Goal: Transaction & Acquisition: Purchase product/service

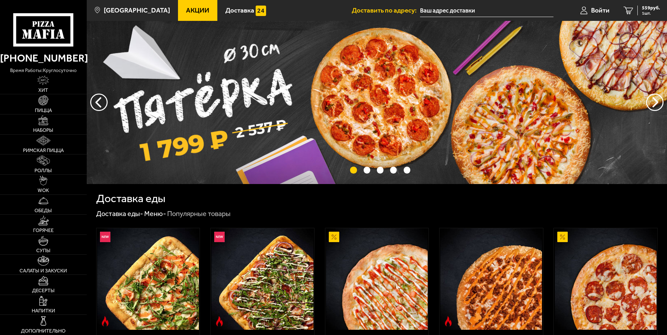
type input "[PERSON_NAME][STREET_ADDRESS]"
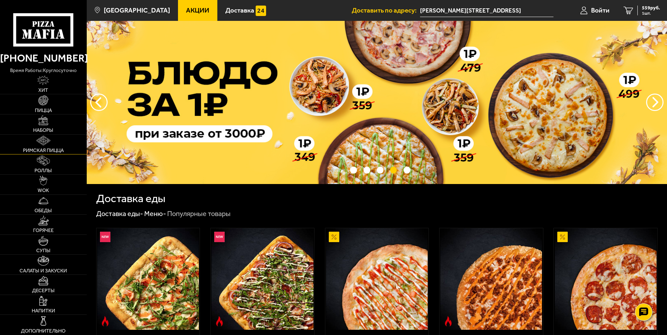
click at [56, 142] on link "Римская пицца" at bounding box center [43, 145] width 87 height 20
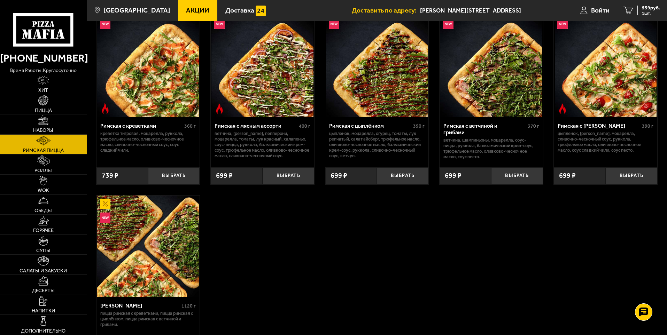
scroll to position [70, 0]
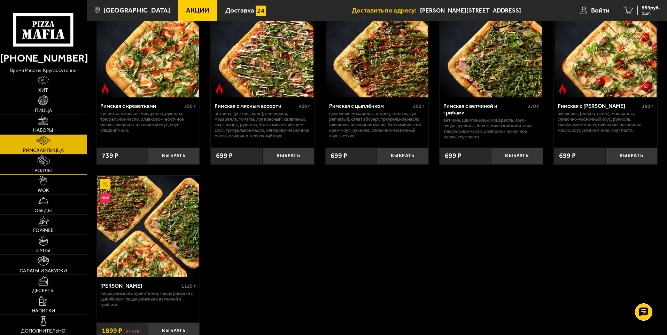
click at [75, 157] on link "Роллы" at bounding box center [43, 165] width 87 height 20
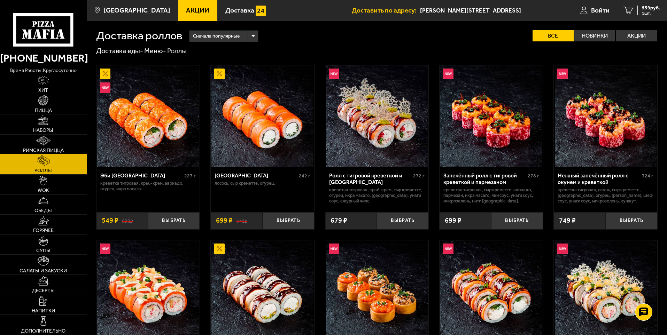
click at [64, 147] on link "Римская пицца" at bounding box center [43, 145] width 87 height 20
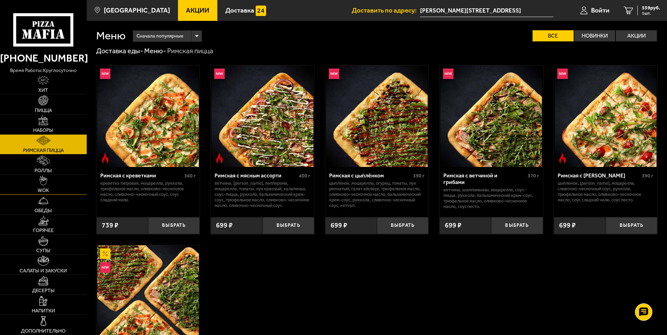
click at [60, 178] on link "WOK" at bounding box center [43, 185] width 87 height 20
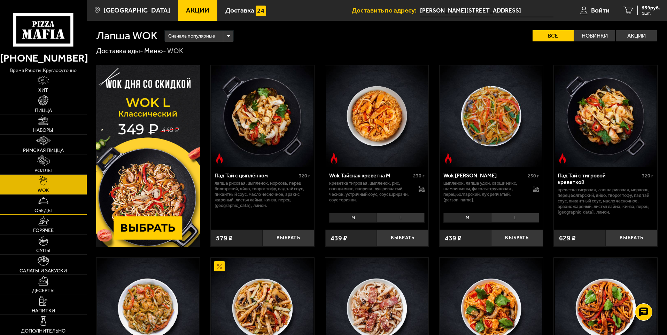
click at [56, 213] on link "Обеды" at bounding box center [43, 205] width 87 height 20
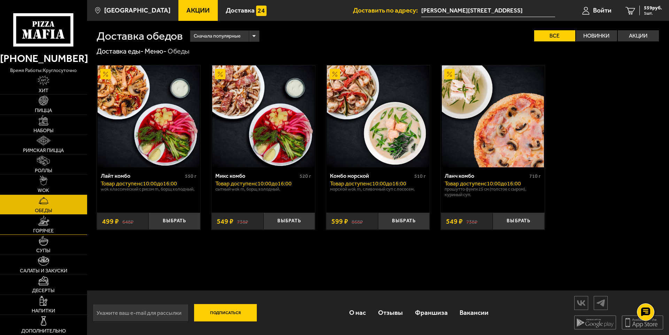
click at [59, 219] on link "Горячее" at bounding box center [43, 225] width 87 height 20
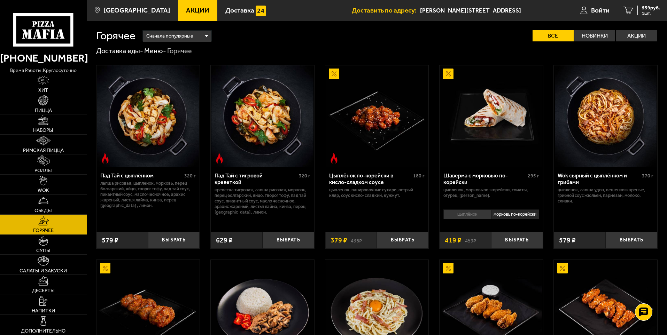
click at [66, 91] on link "Хит" at bounding box center [43, 85] width 87 height 20
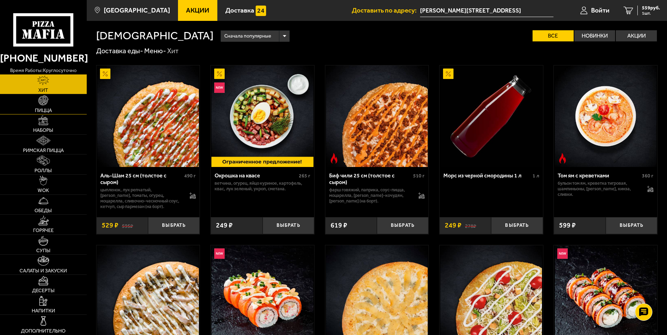
click at [64, 110] on link "Пицца" at bounding box center [43, 104] width 87 height 20
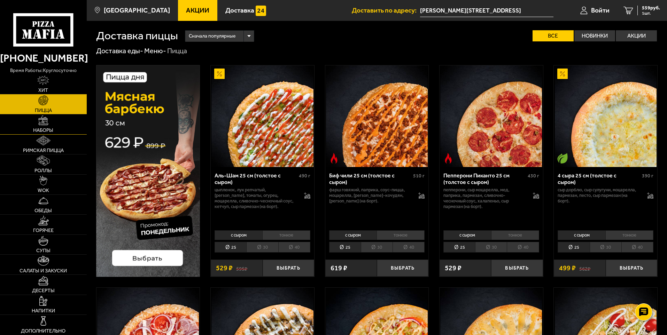
click at [55, 127] on link "Наборы" at bounding box center [43, 125] width 87 height 20
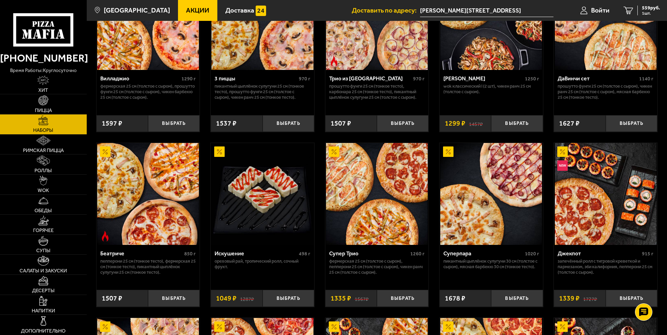
scroll to position [244, 0]
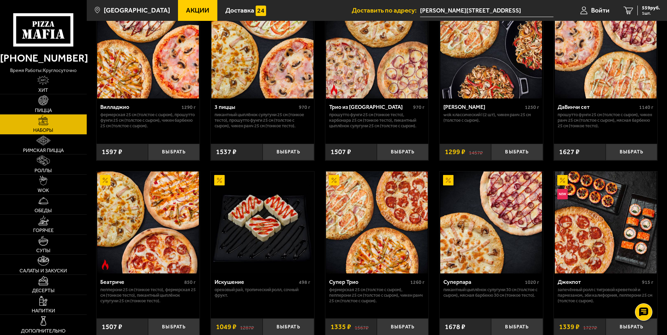
click at [286, 233] on img at bounding box center [262, 223] width 102 height 102
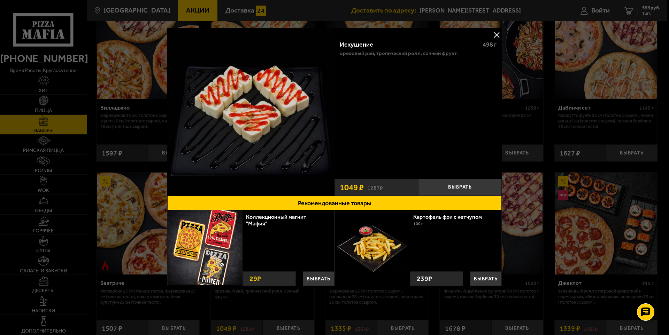
click at [534, 137] on div at bounding box center [334, 167] width 669 height 335
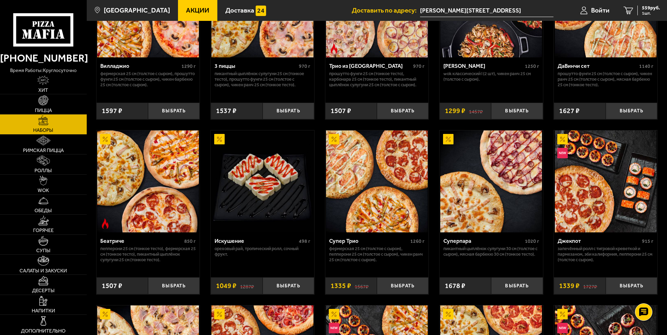
scroll to position [313, 0]
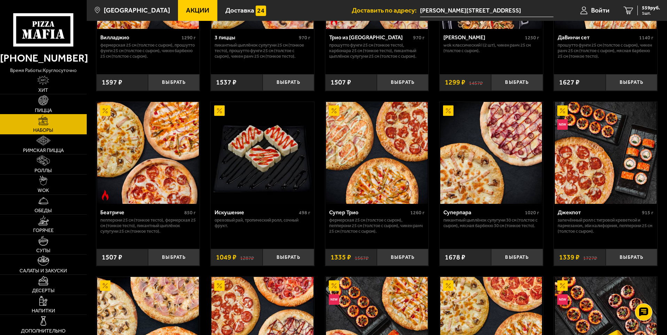
click at [61, 111] on link "Пицца" at bounding box center [43, 104] width 87 height 20
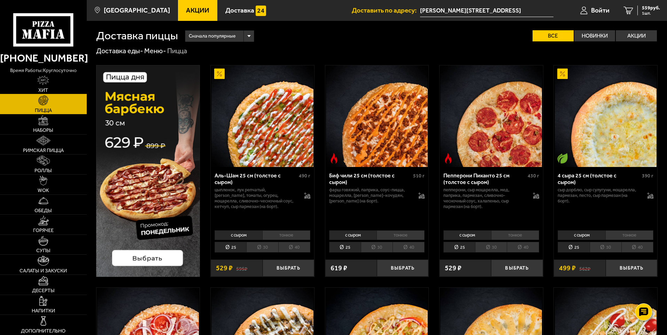
click at [65, 88] on link "Хит" at bounding box center [43, 85] width 87 height 20
